Goal: Entertainment & Leisure: Browse casually

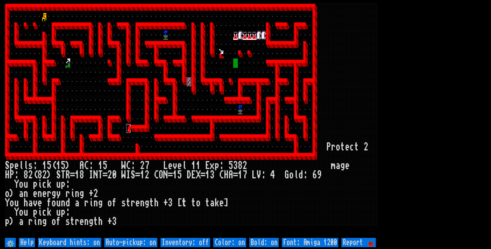
click at [333, 142] on larn at bounding box center [245, 120] width 481 height 234
click at [154, 242] on off "Auto-pickup: on" at bounding box center [130, 242] width 53 height 9
type off "Auto-pickup: off"
